Goal: Task Accomplishment & Management: Manage account settings

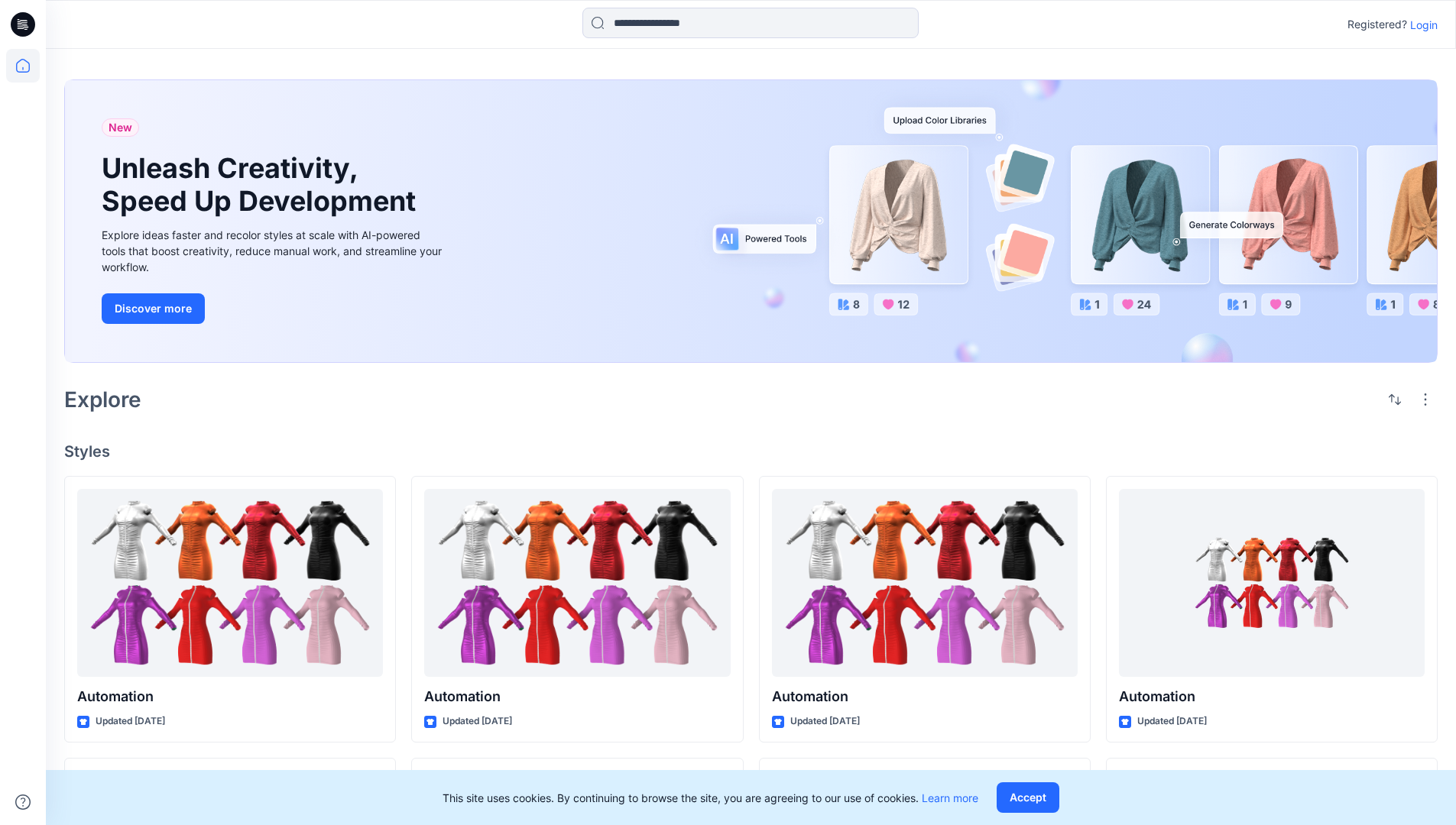
click at [1420, 24] on p "Login" at bounding box center [1424, 24] width 27 height 16
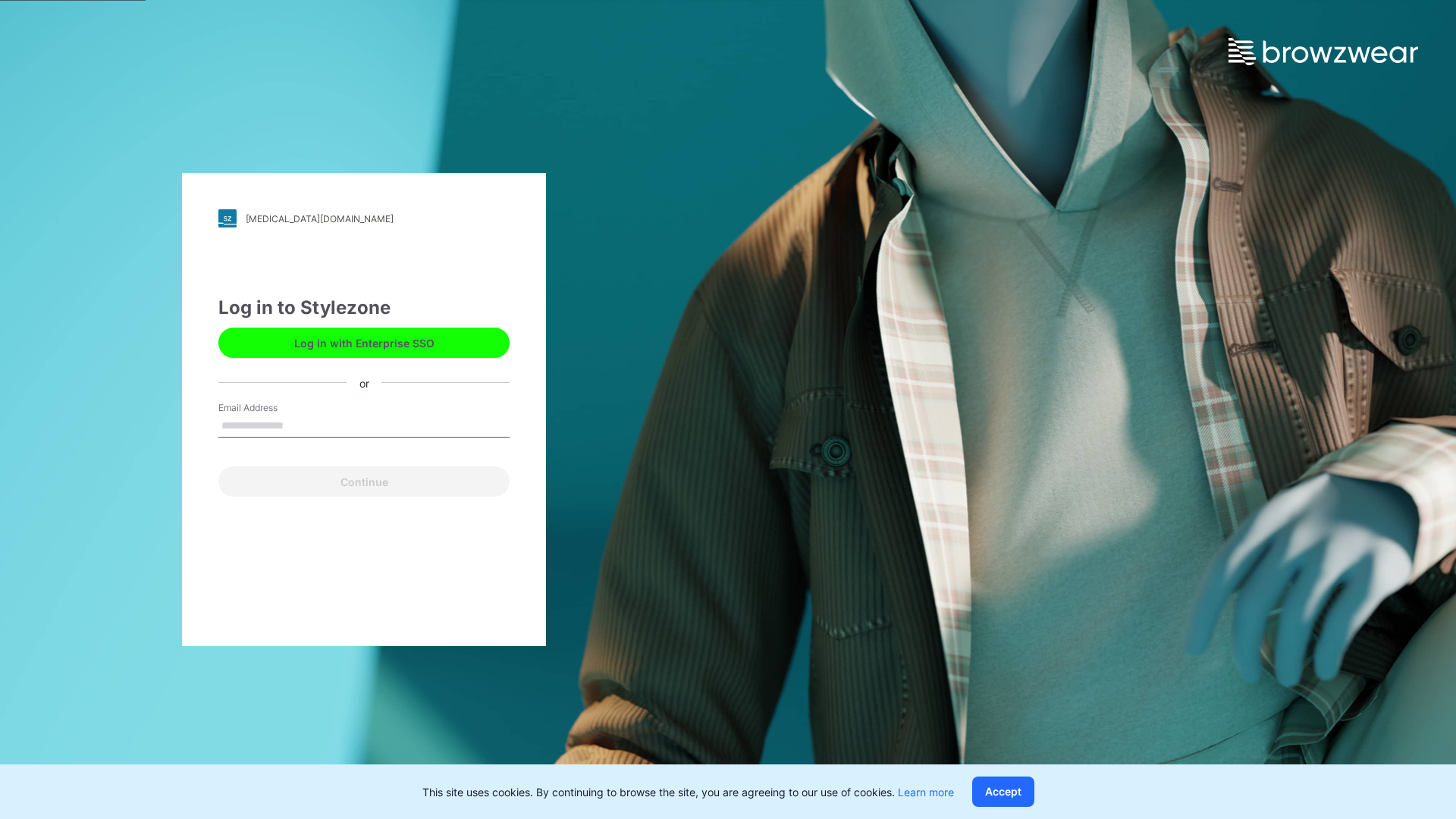
click at [300, 425] on input "Email Address" at bounding box center [364, 426] width 291 height 23
type input "**********"
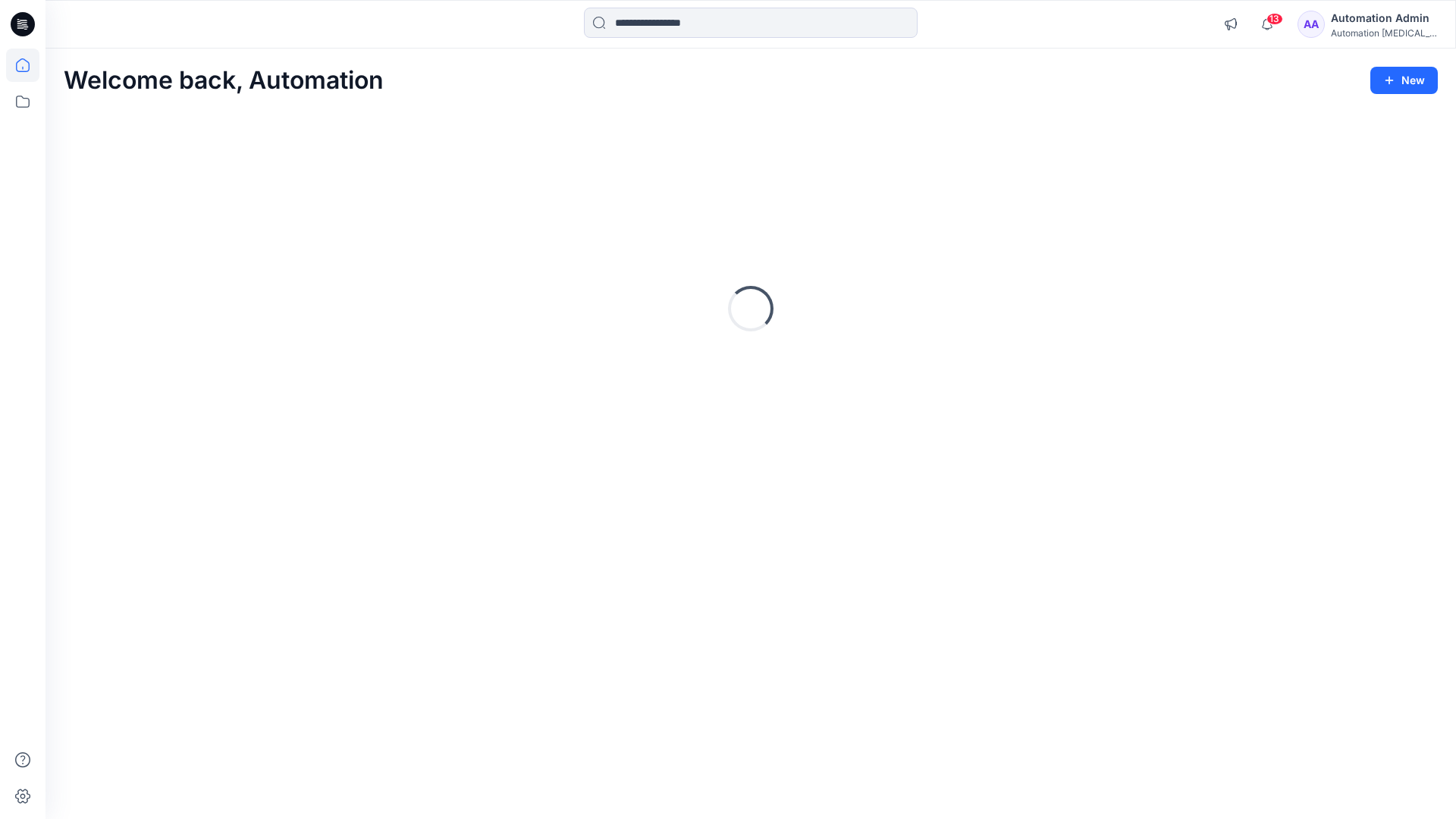
click at [29, 65] on icon at bounding box center [22, 65] width 14 height 14
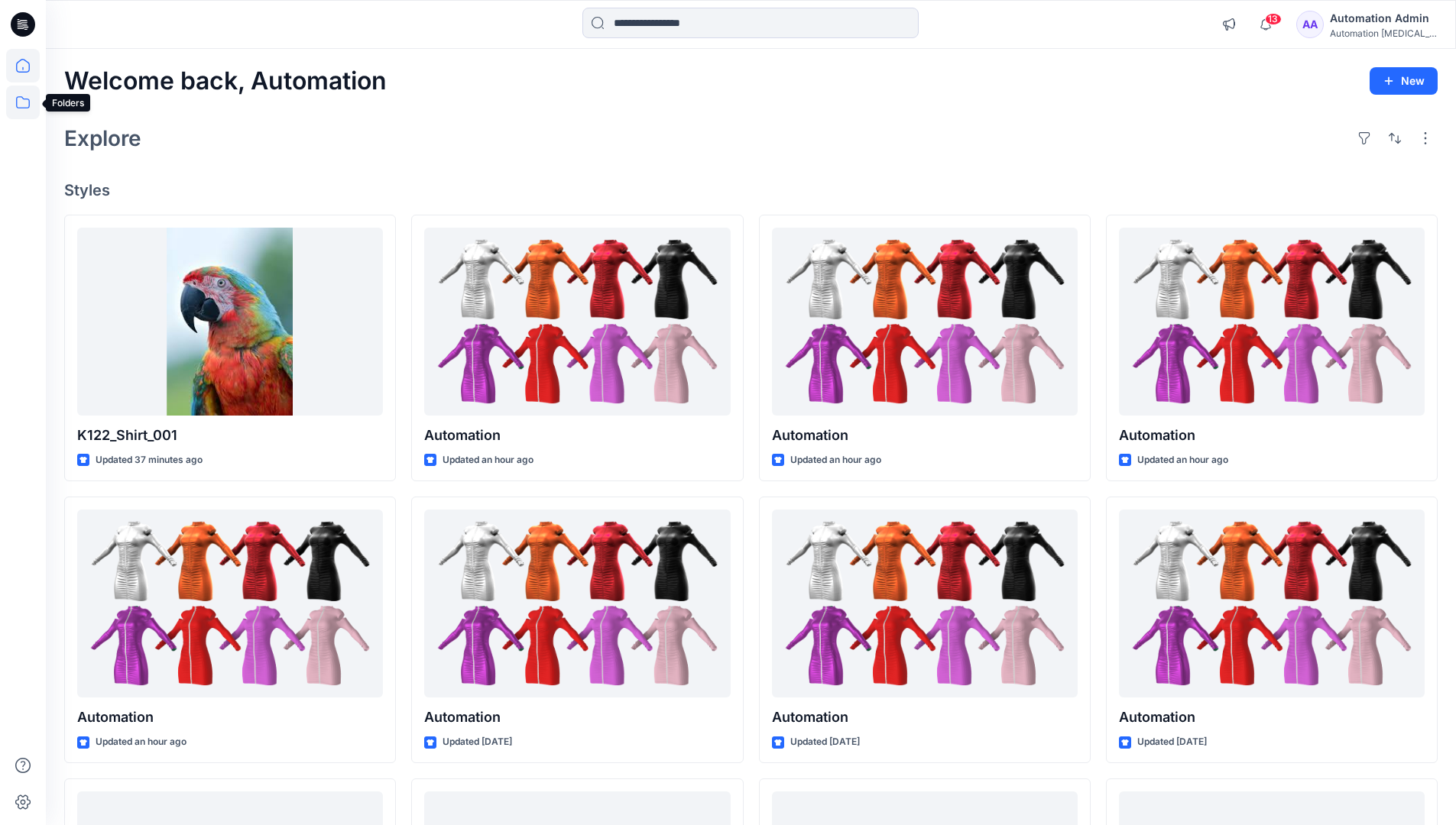
click at [27, 103] on icon at bounding box center [22, 102] width 34 height 34
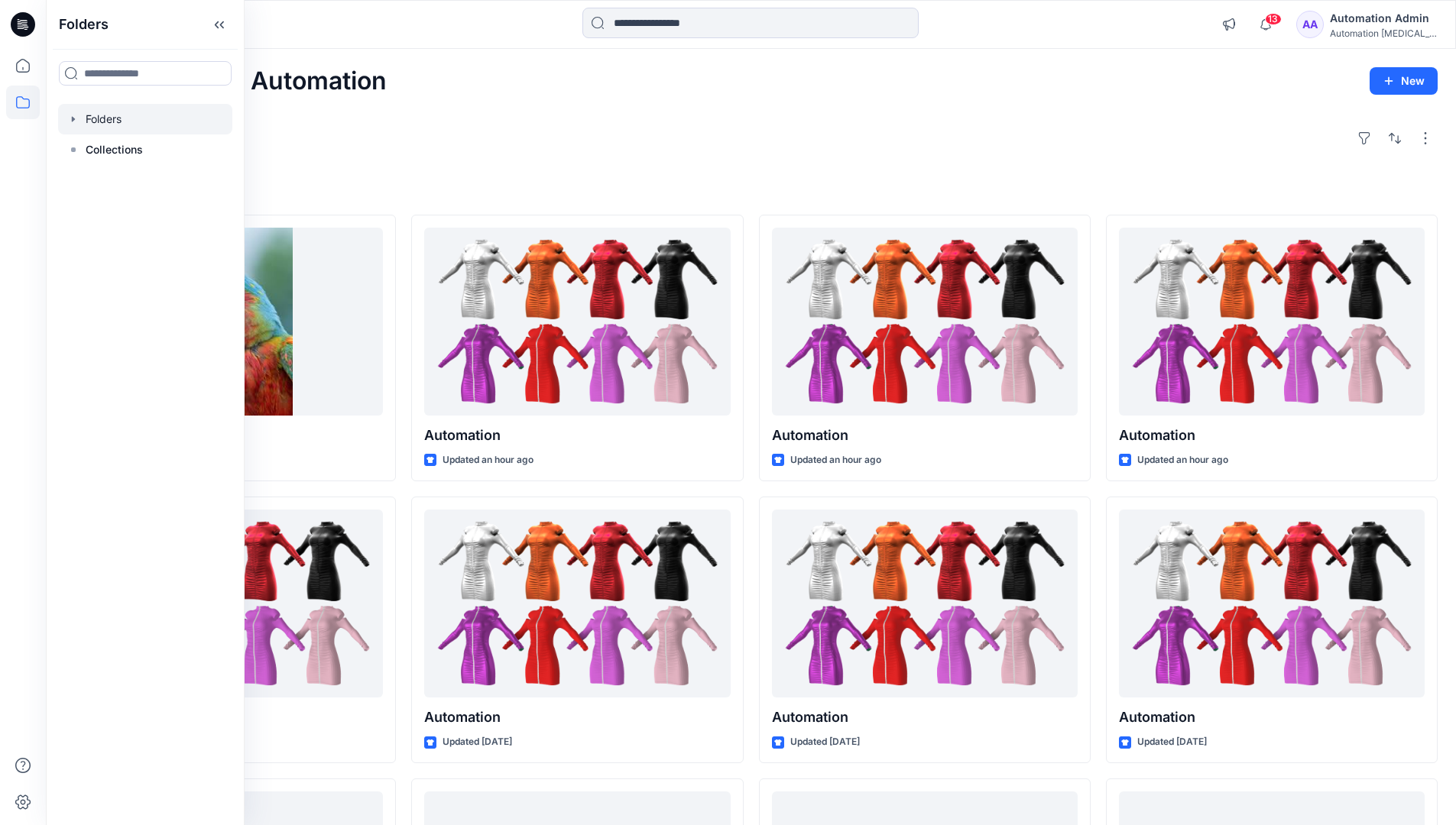
click at [106, 124] on div at bounding box center [145, 119] width 174 height 31
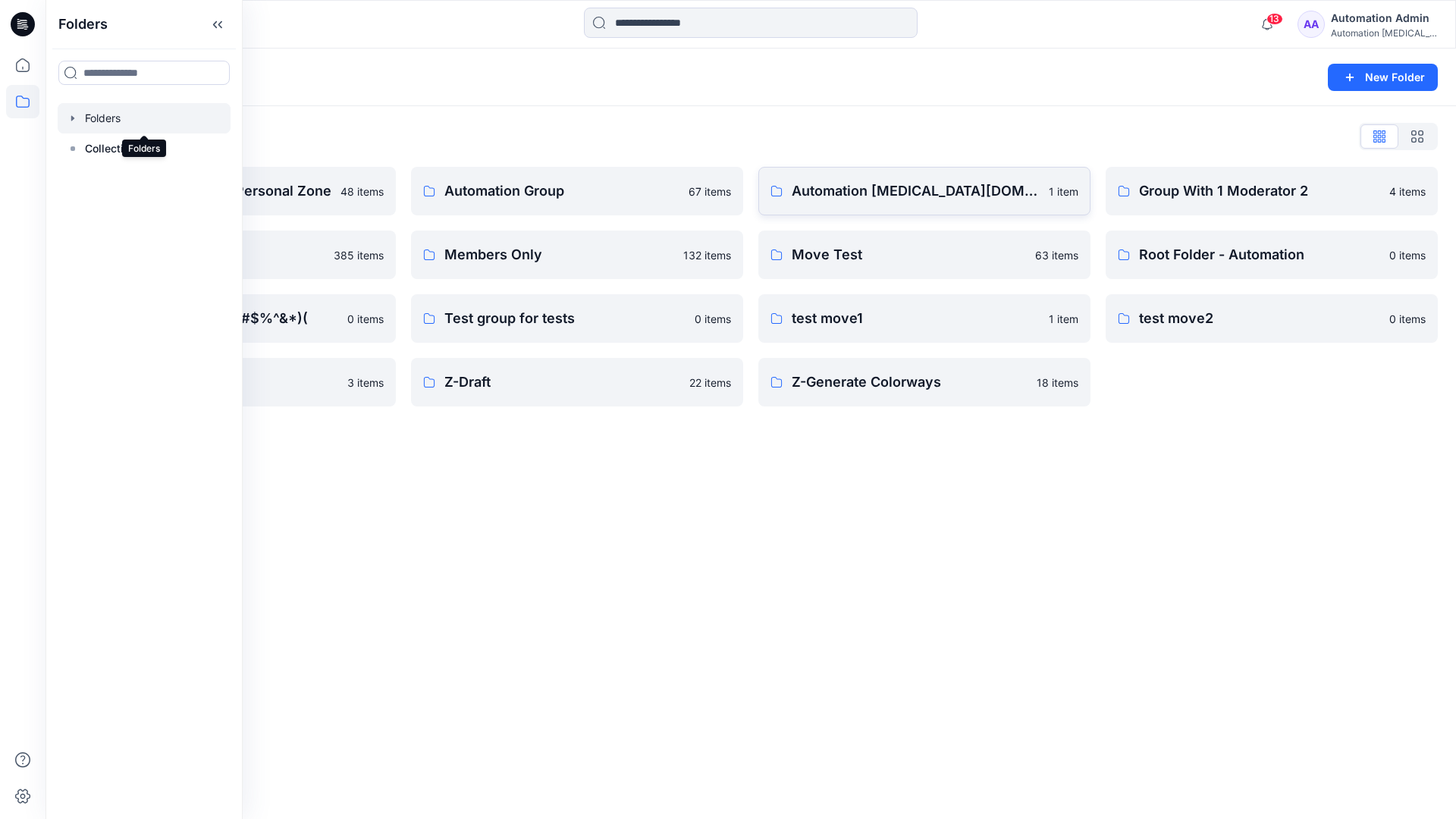
click at [819, 204] on link "Automation [MEDICAL_DATA][DOMAIN_NAME] 1 item" at bounding box center [924, 191] width 333 height 49
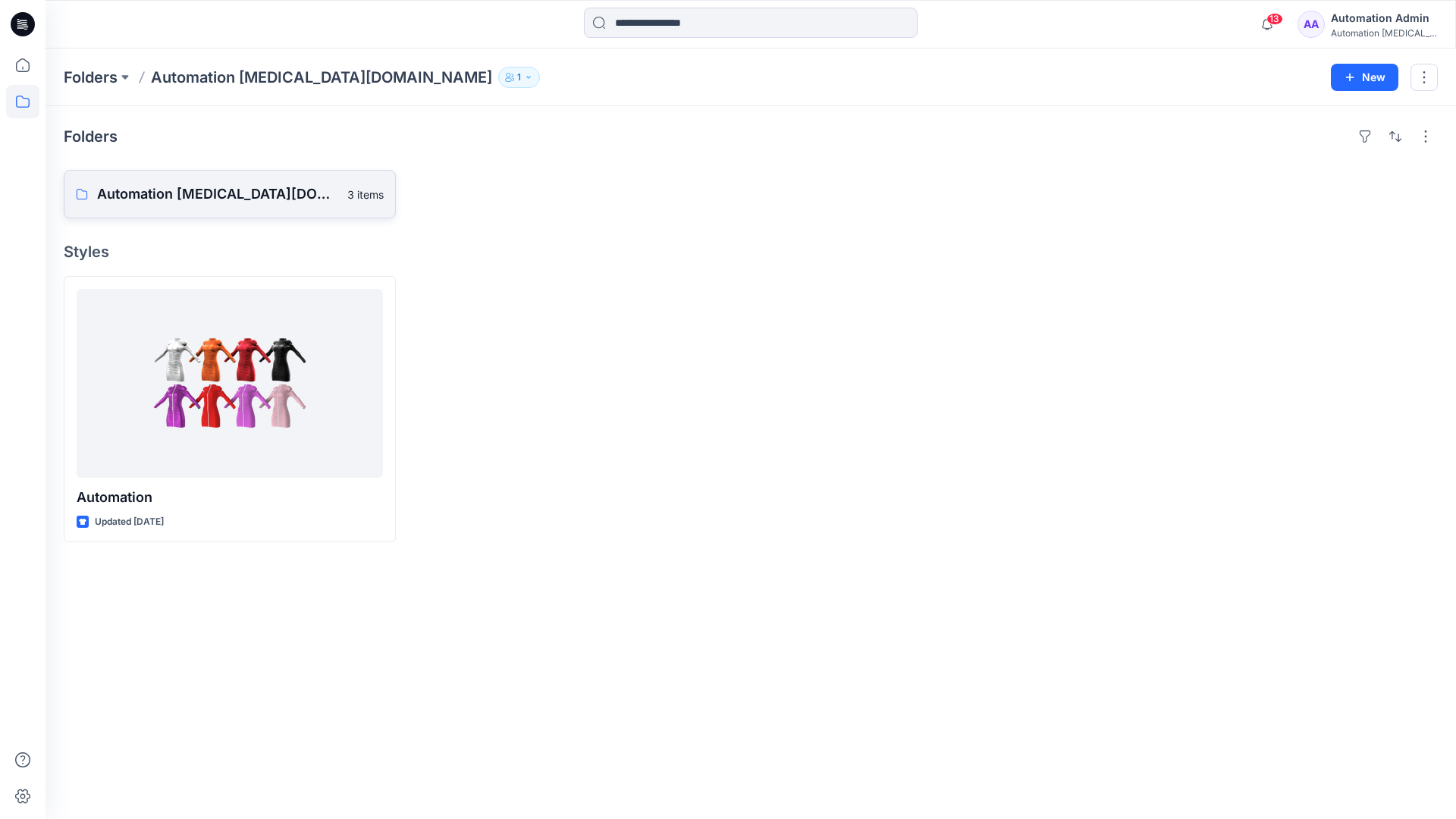
click at [201, 185] on p "Automation [MEDICAL_DATA][DOMAIN_NAME] Board" at bounding box center [217, 194] width 241 height 21
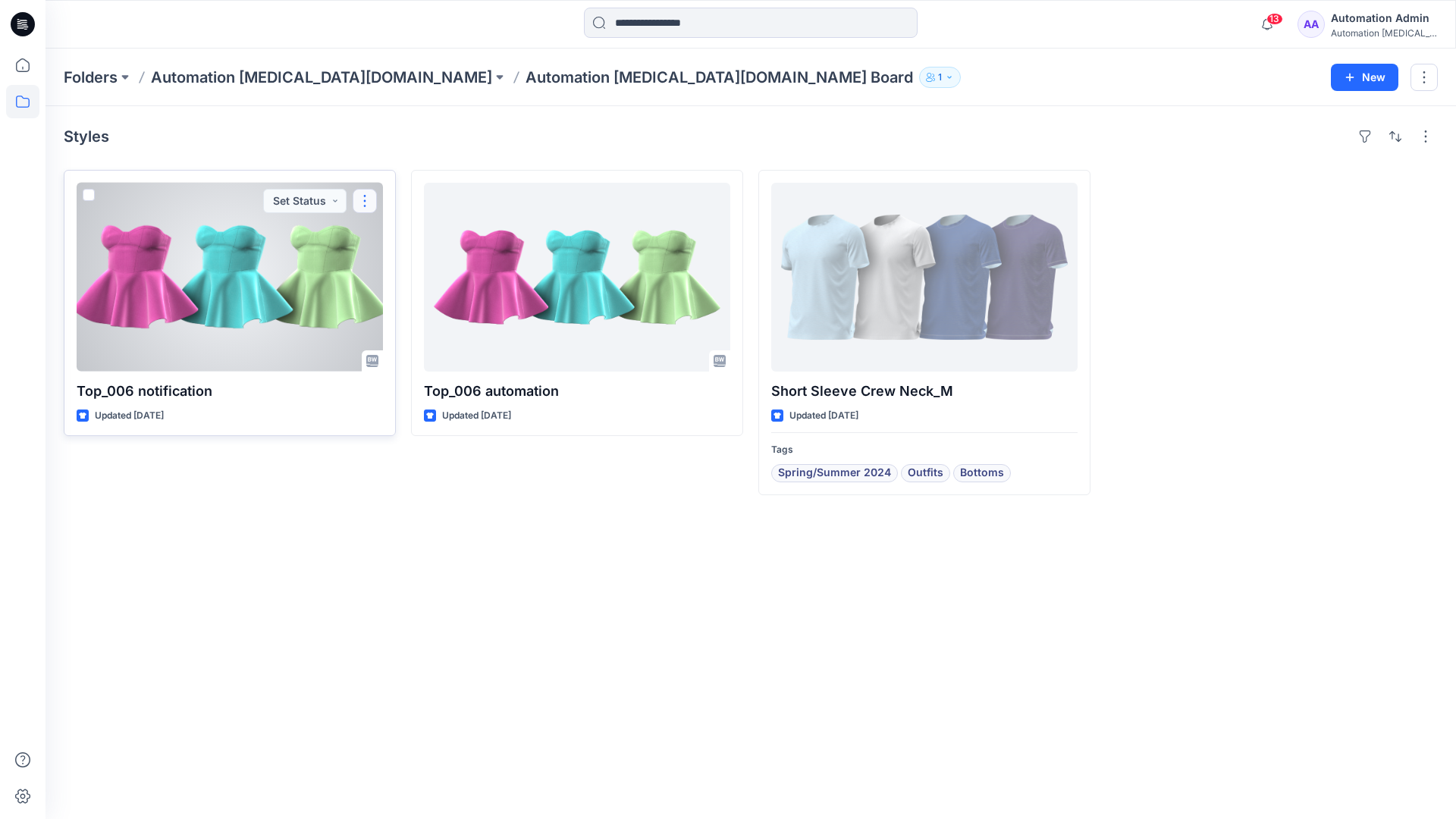
click at [365, 207] on button "button" at bounding box center [364, 200] width 24 height 24
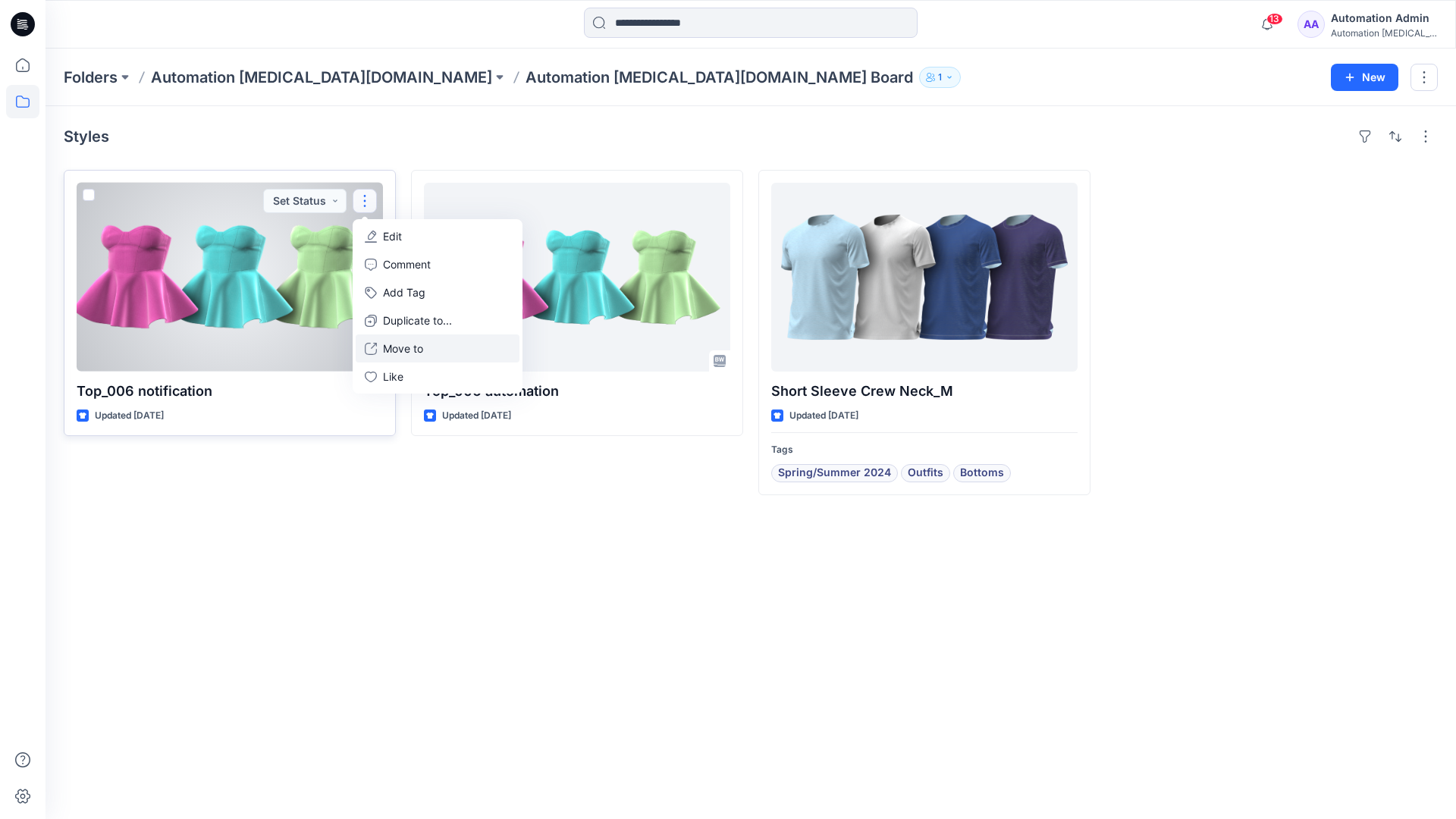
click at [379, 347] on button "Move to" at bounding box center [437, 348] width 164 height 28
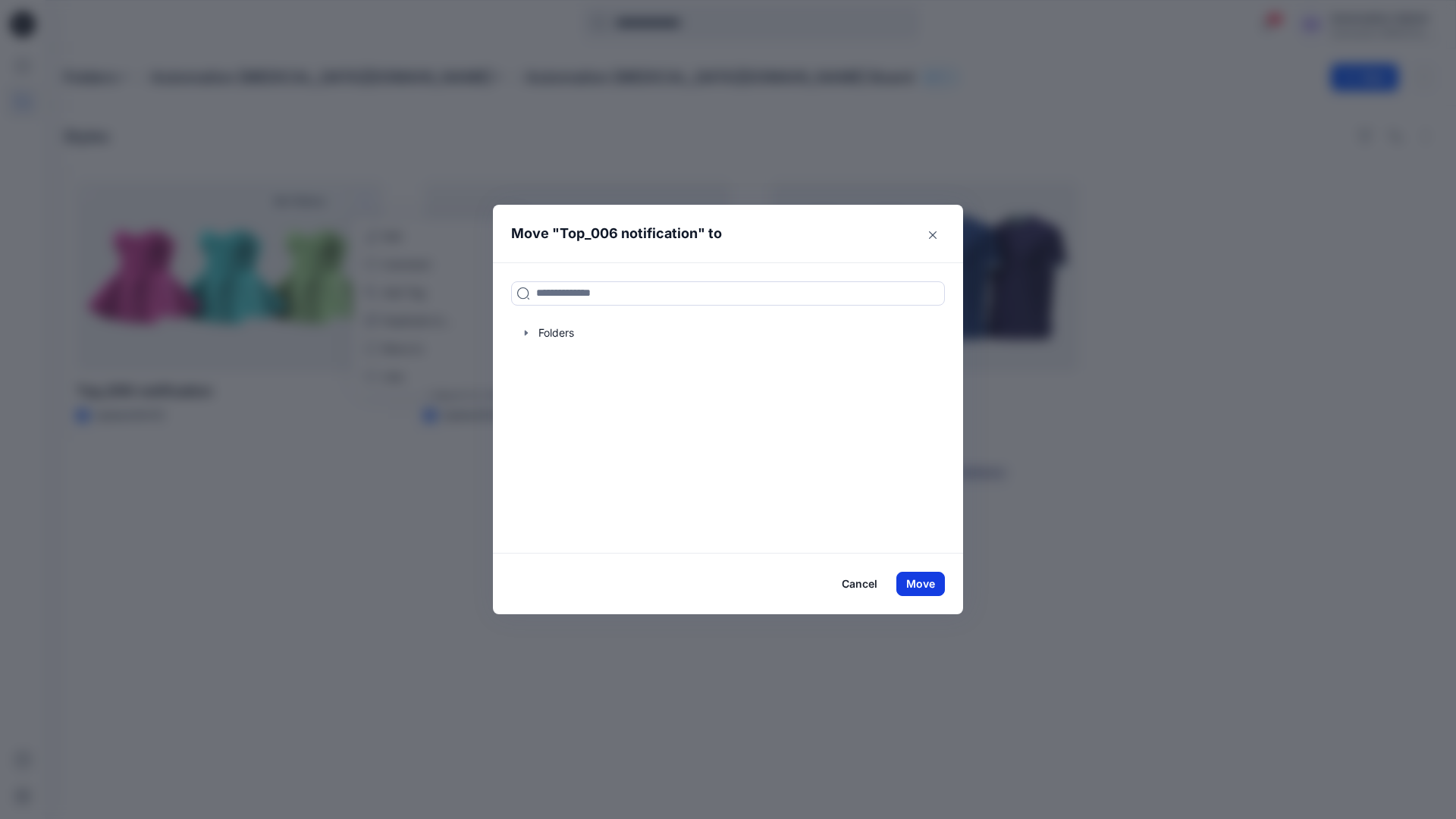
click at [926, 586] on button "Move" at bounding box center [920, 584] width 49 height 24
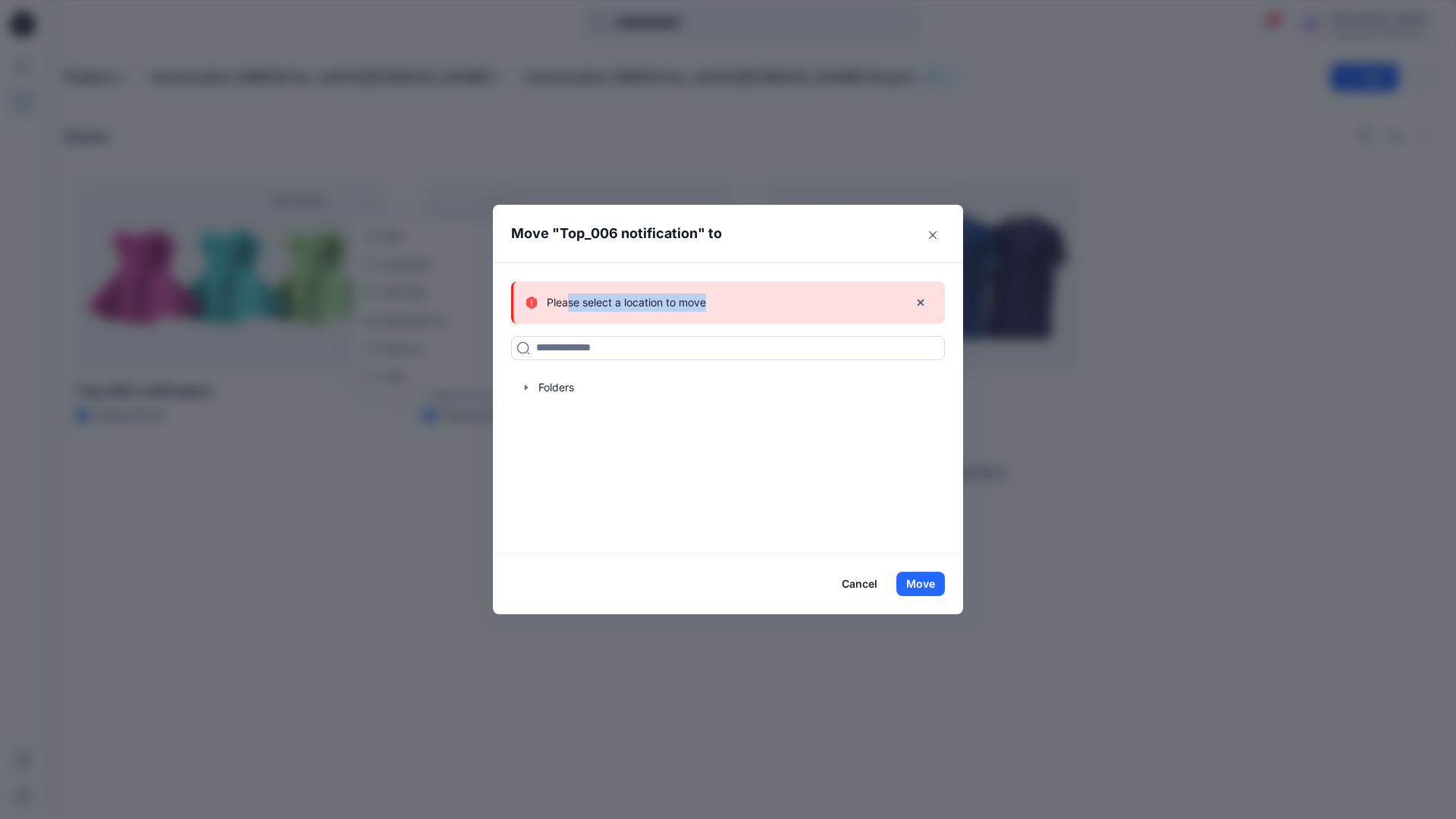
drag, startPoint x: 926, startPoint y: 586, endPoint x: 569, endPoint y: 298, distance: 458.7
click at [569, 298] on div "Please select a location to move" at bounding box center [710, 303] width 371 height 18
click at [920, 304] on icon "button" at bounding box center [920, 302] width 12 height 12
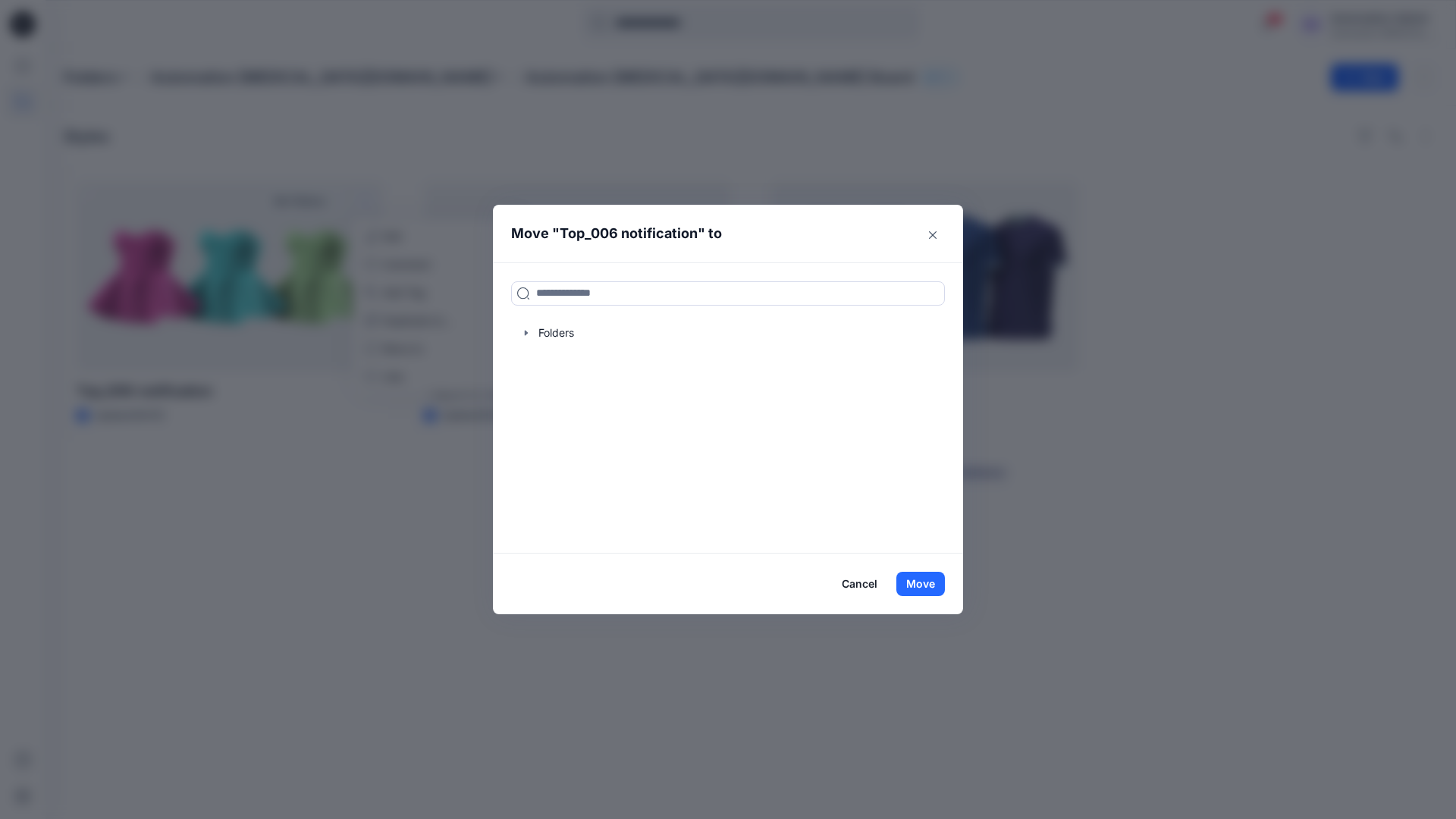
click at [858, 585] on button "Cancel" at bounding box center [859, 584] width 55 height 24
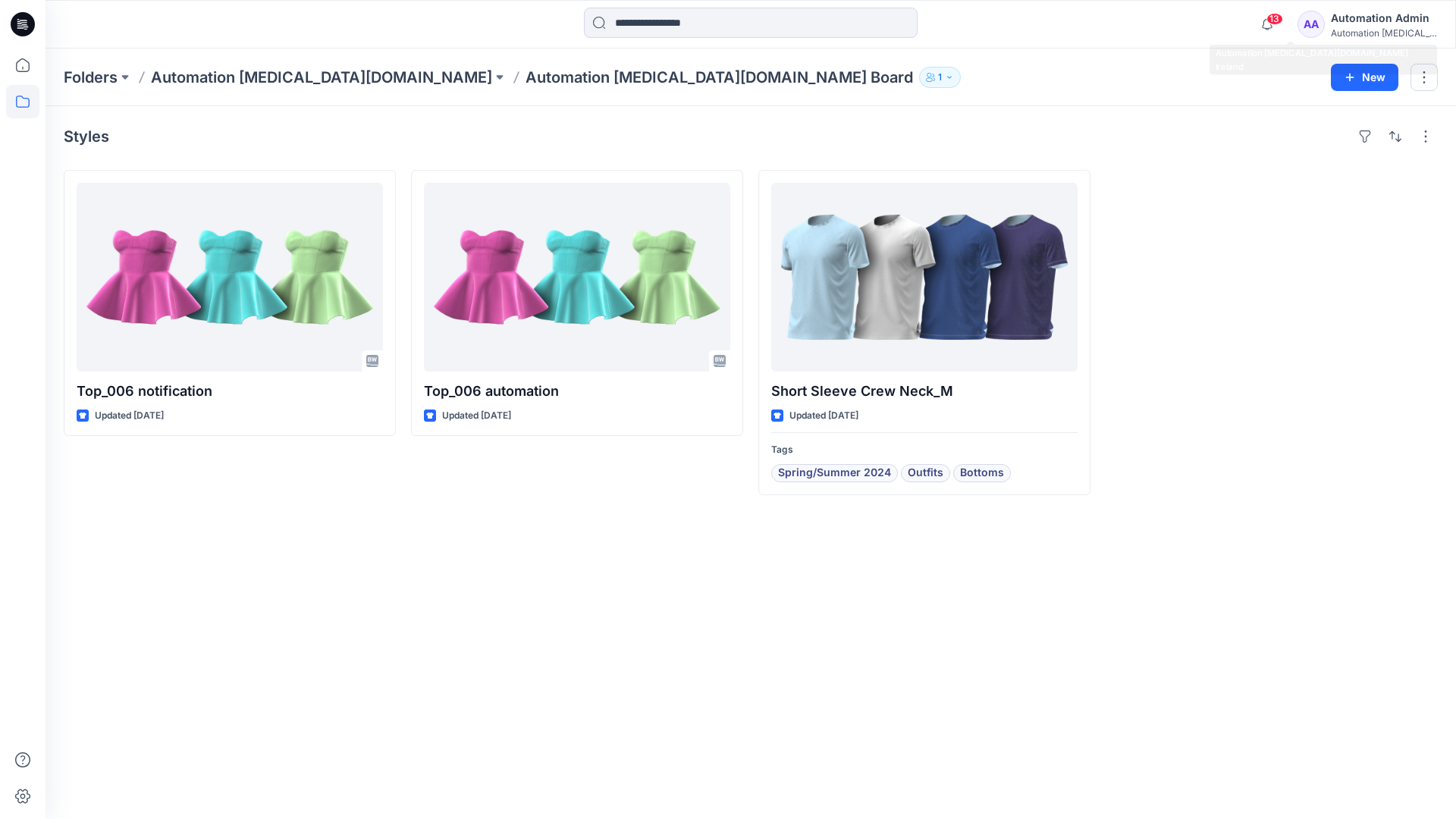
click at [1351, 28] on div "Automation [MEDICAL_DATA]..." at bounding box center [1384, 33] width 106 height 12
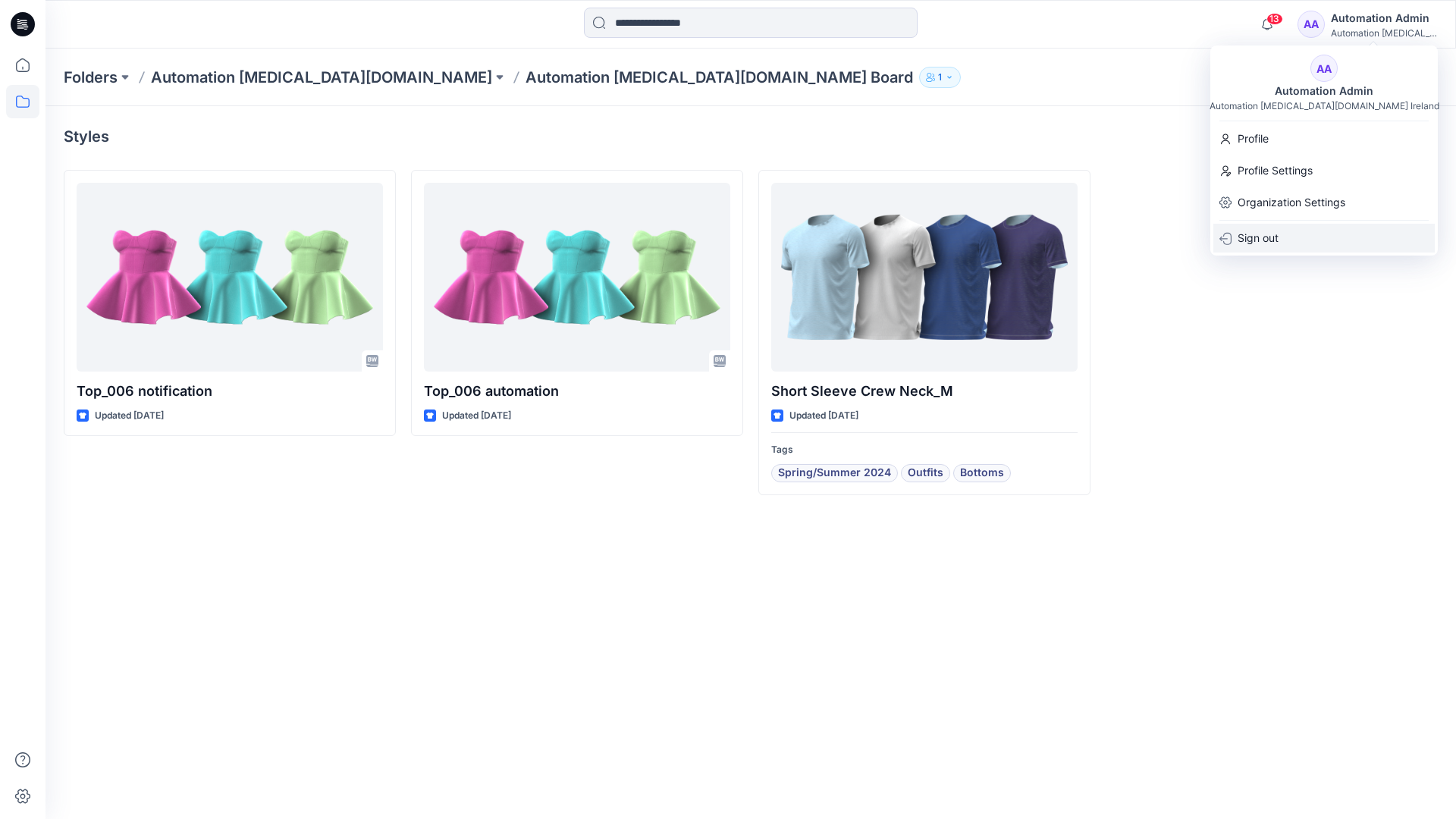
click at [1278, 245] on p "Sign out" at bounding box center [1258, 238] width 41 height 29
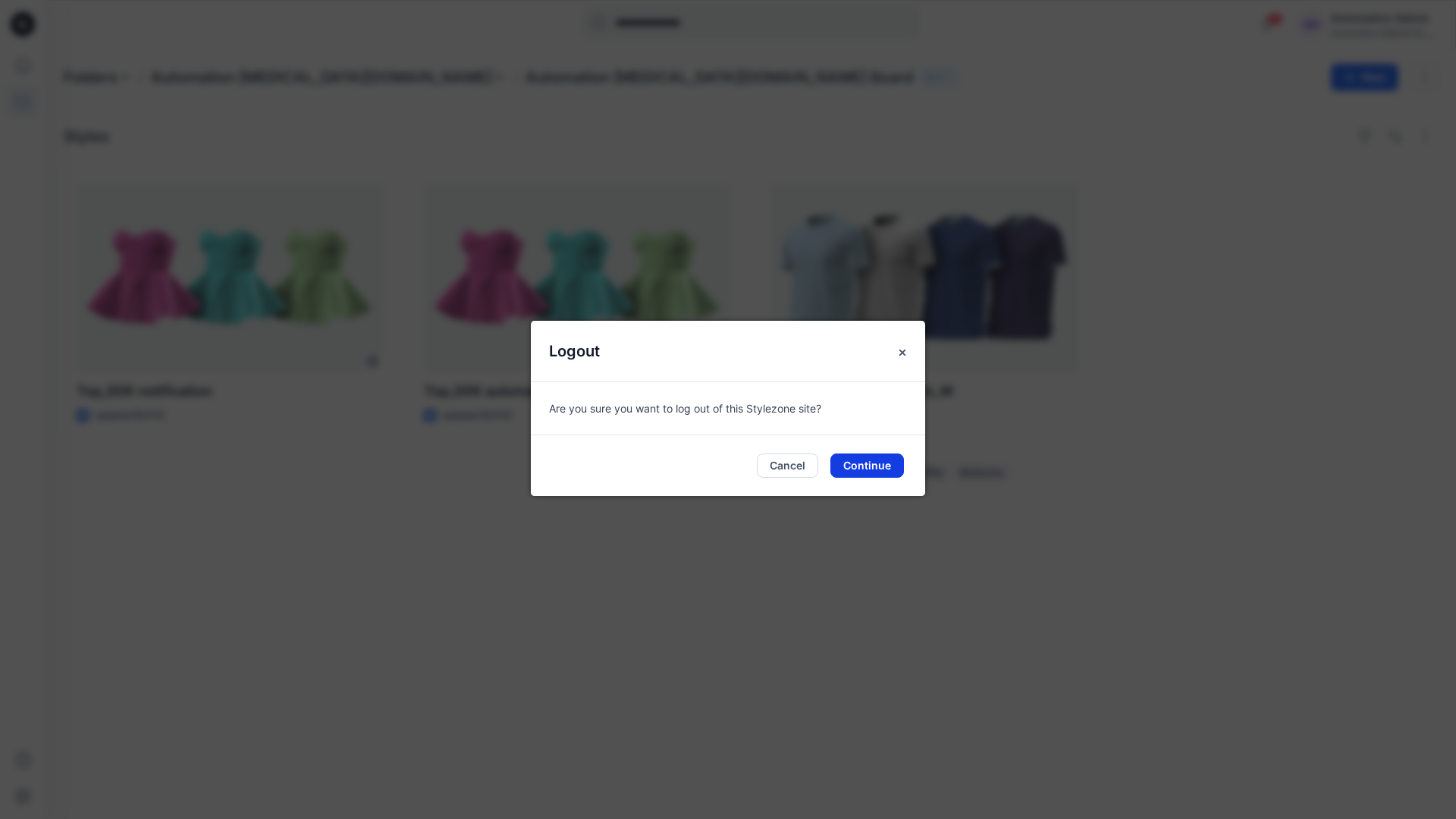
click at [882, 460] on button "Continue" at bounding box center [867, 465] width 73 height 24
